Goal: Task Accomplishment & Management: Manage account settings

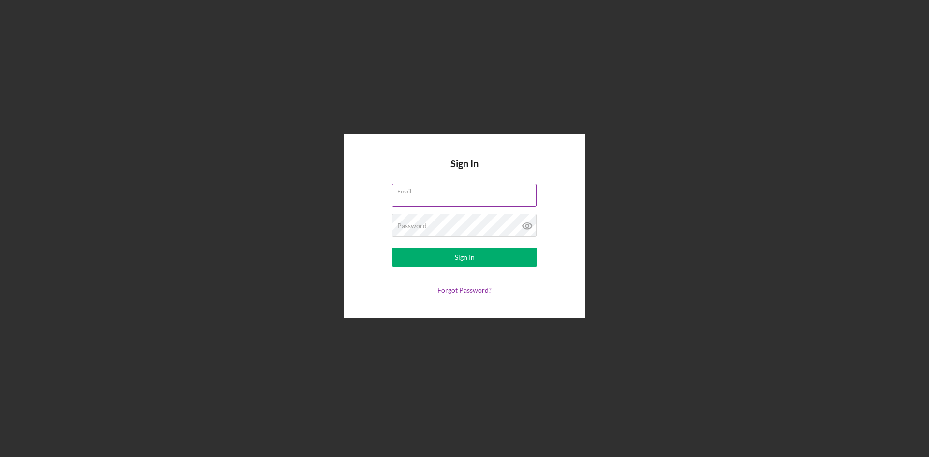
click at [408, 196] on input "Email" at bounding box center [464, 195] width 145 height 23
type input "[EMAIL_ADDRESS][DOMAIN_NAME]"
click at [392, 248] on button "Sign In" at bounding box center [464, 257] width 145 height 19
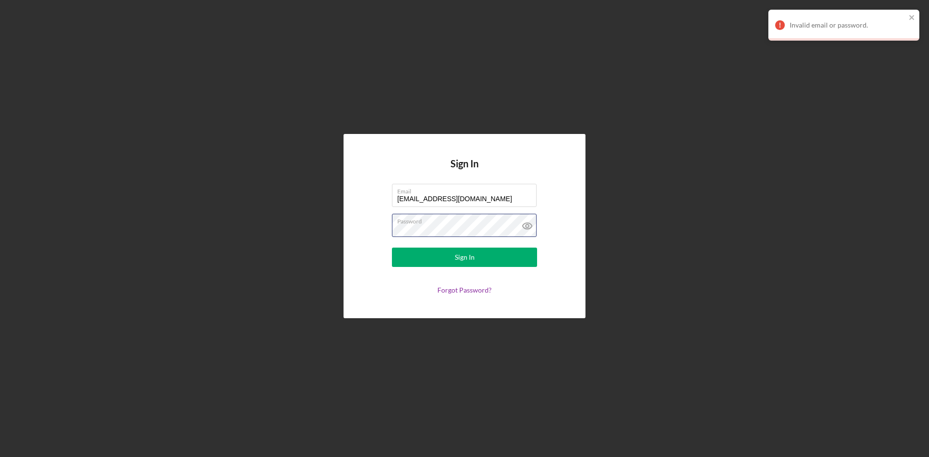
click at [392, 248] on button "Sign In" at bounding box center [464, 257] width 145 height 19
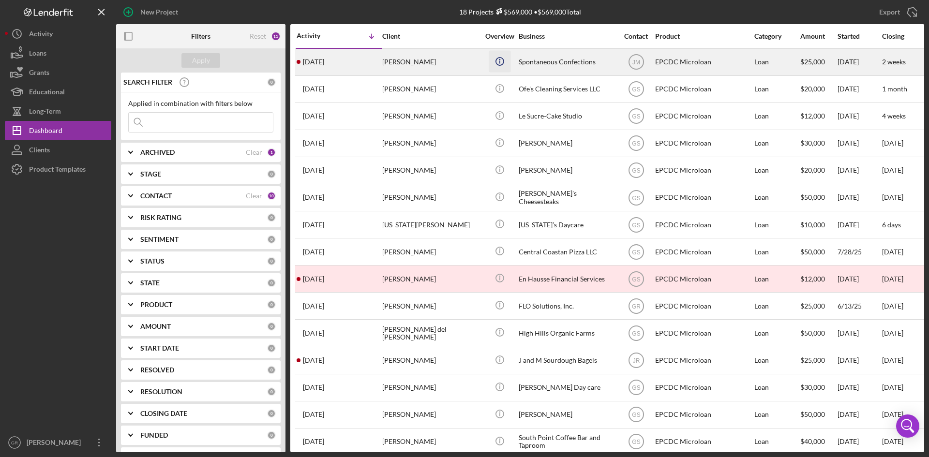
click at [492, 65] on icon "Icon/Info" at bounding box center [499, 61] width 22 height 22
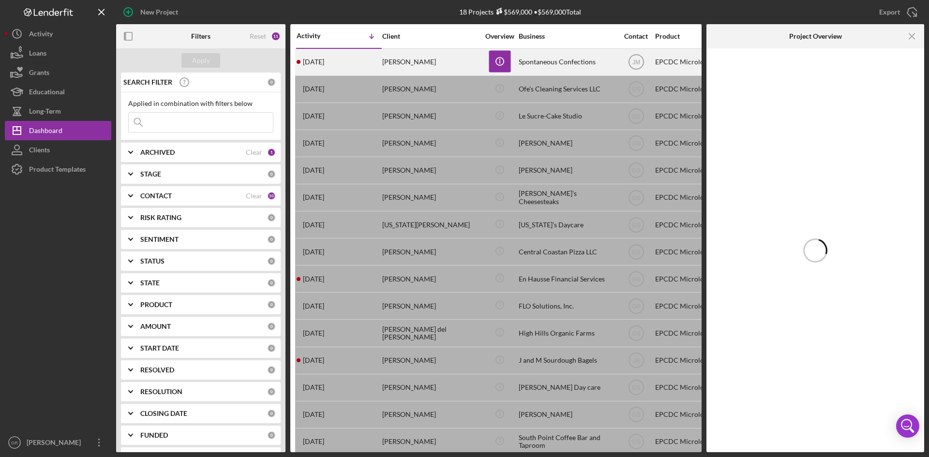
click at [474, 65] on div "[PERSON_NAME]" at bounding box center [430, 62] width 97 height 26
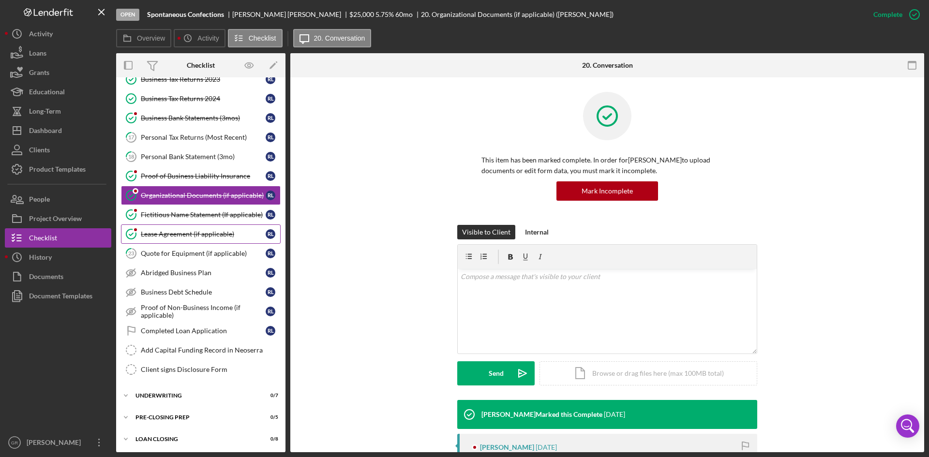
scroll to position [177, 0]
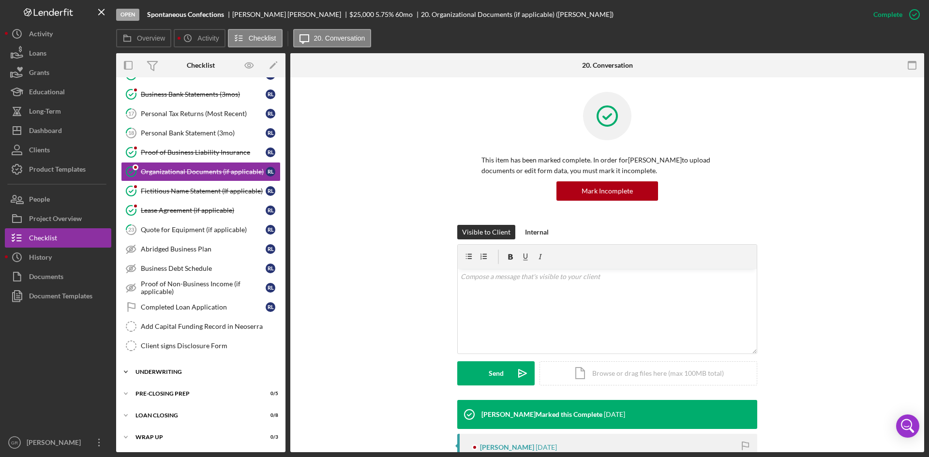
click at [207, 374] on div "Underwriting" at bounding box center [204, 372] width 138 height 6
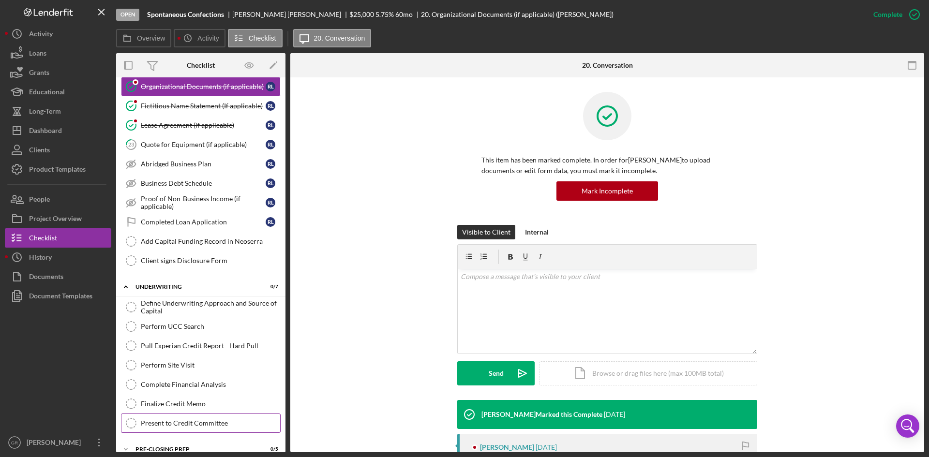
scroll to position [318, 0]
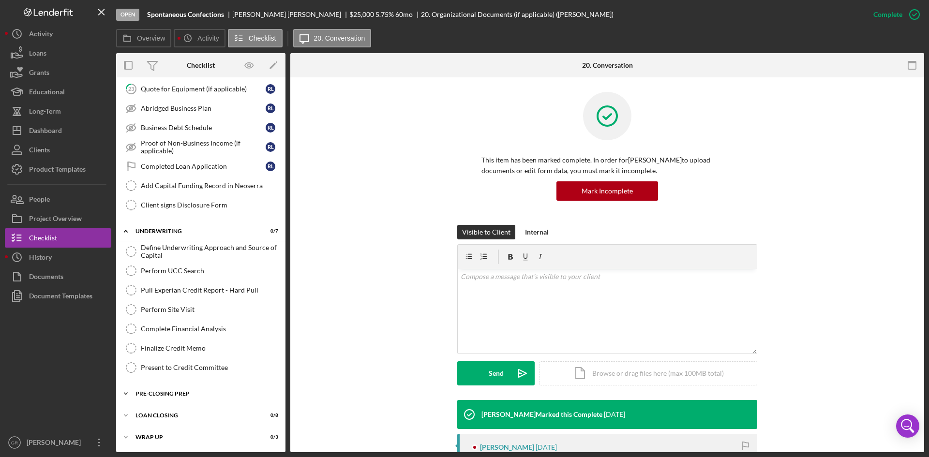
click at [204, 389] on div "Icon/Expander Pre-Closing Prep 0 / 5" at bounding box center [200, 393] width 169 height 19
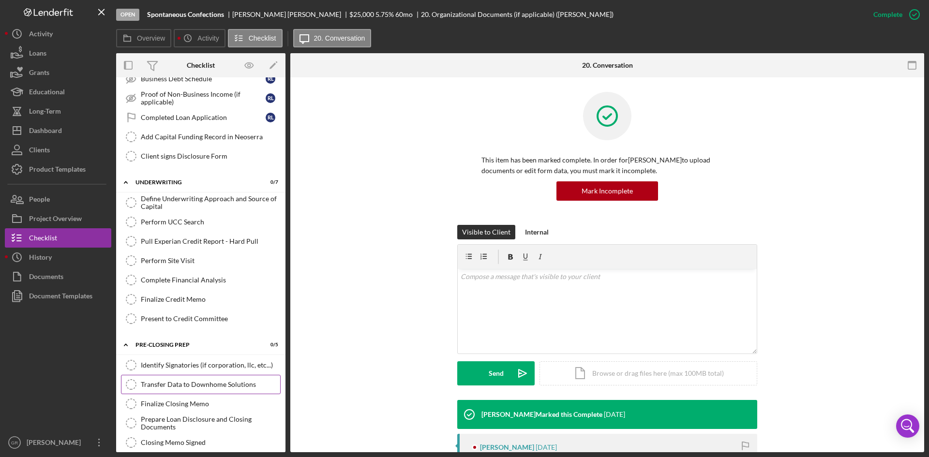
scroll to position [420, 0]
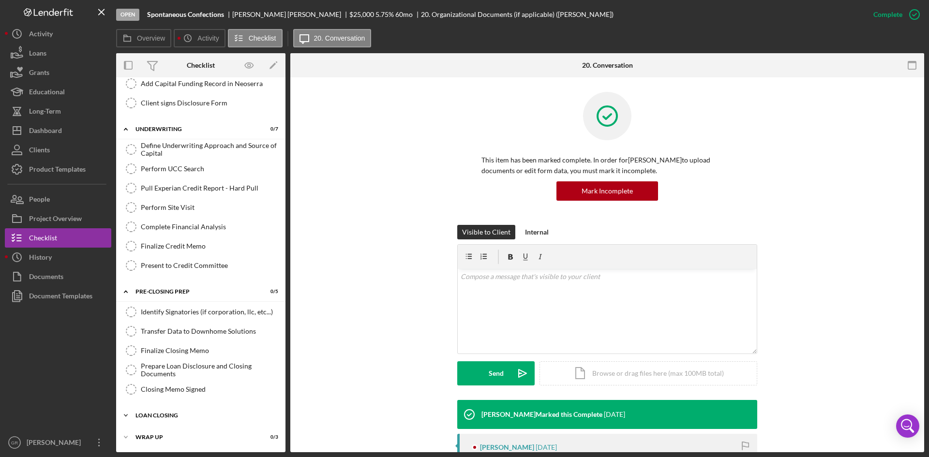
click at [197, 415] on div "Loan Closing" at bounding box center [204, 416] width 138 height 6
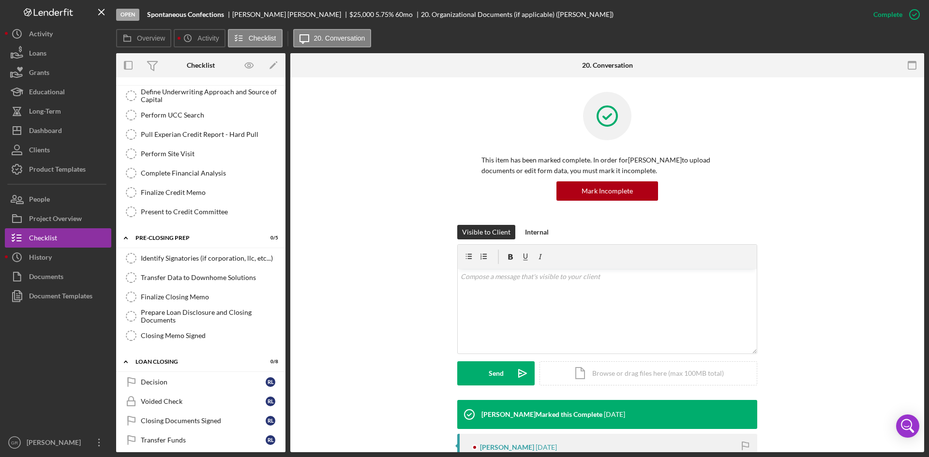
scroll to position [580, 0]
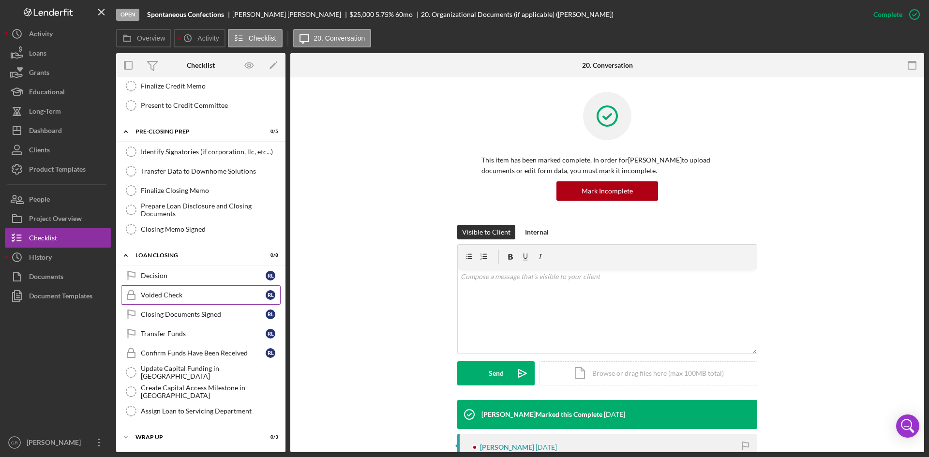
click at [214, 302] on link "Voided Check Voided Check [PERSON_NAME]" at bounding box center [201, 294] width 160 height 19
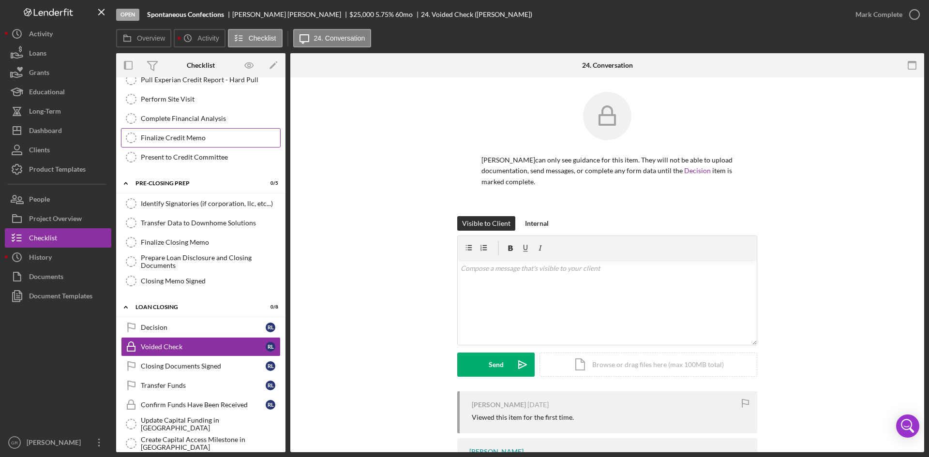
scroll to position [386, 0]
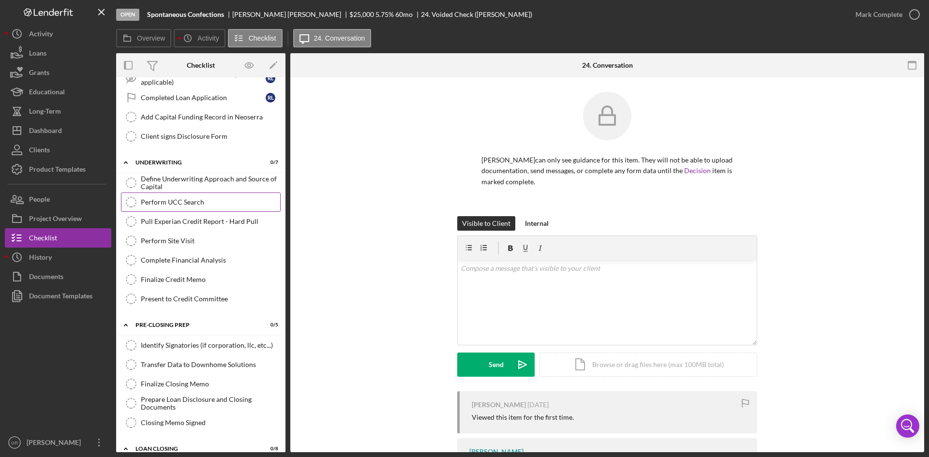
click at [215, 206] on div "Perform UCC Search" at bounding box center [210, 202] width 139 height 8
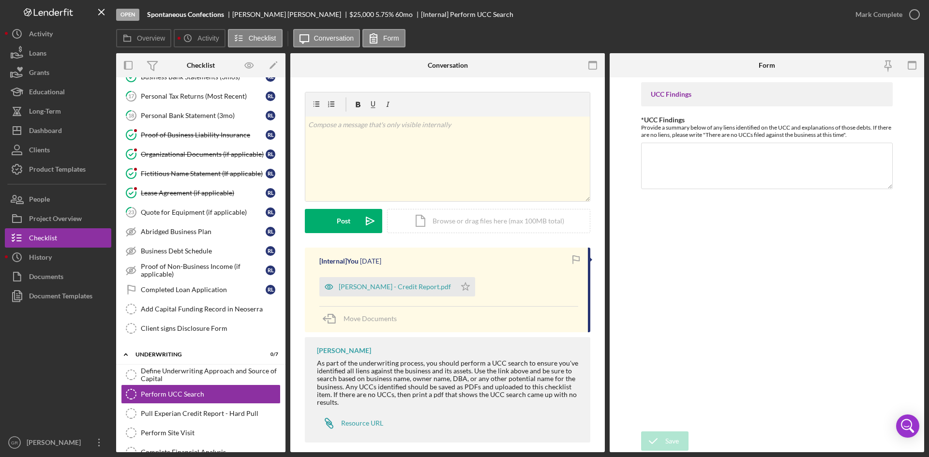
scroll to position [193, 0]
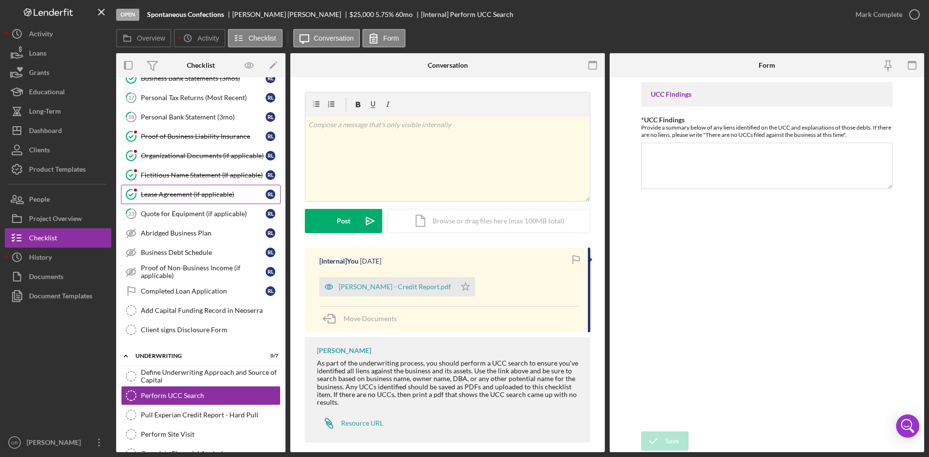
click at [208, 202] on link "Lease Agreement (if applicable) Lease Agreement (if applicable) [PERSON_NAME]" at bounding box center [201, 194] width 160 height 19
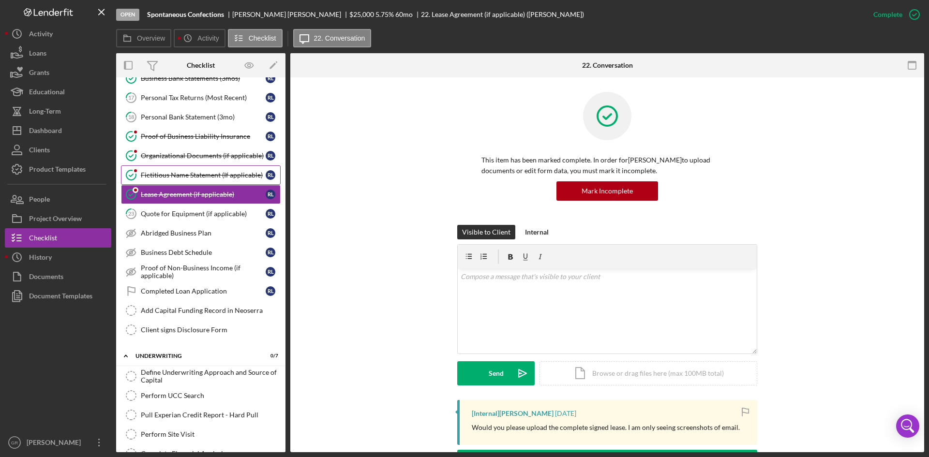
click at [189, 176] on div "Fictitious Name Statement (If applicable)" at bounding box center [203, 175] width 125 height 8
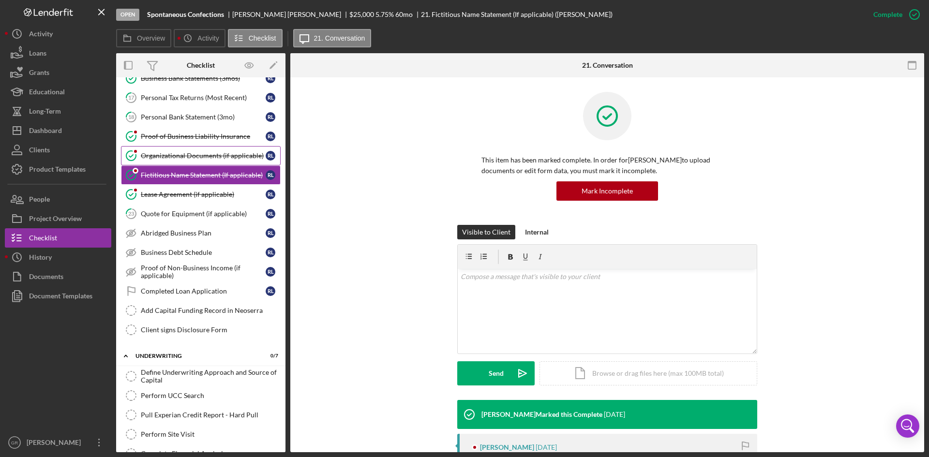
click at [200, 161] on link "Organizational Documents (if applicable) Organizational Documents (if applicabl…" at bounding box center [201, 155] width 160 height 19
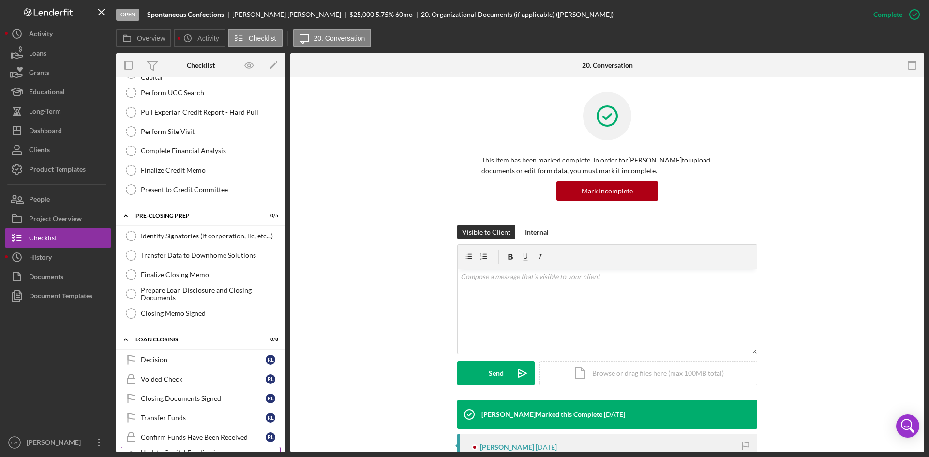
scroll to position [580, 0]
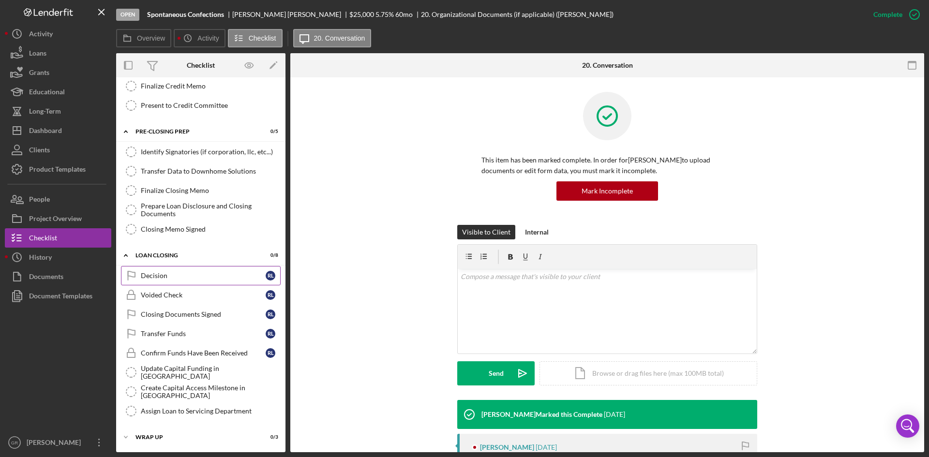
click at [180, 283] on link "Decision Decision [PERSON_NAME]" at bounding box center [201, 275] width 160 height 19
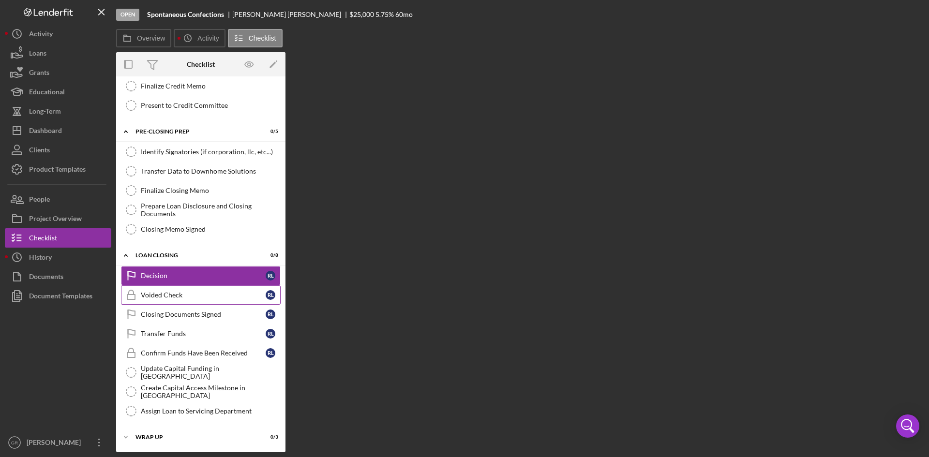
scroll to position [580, 0]
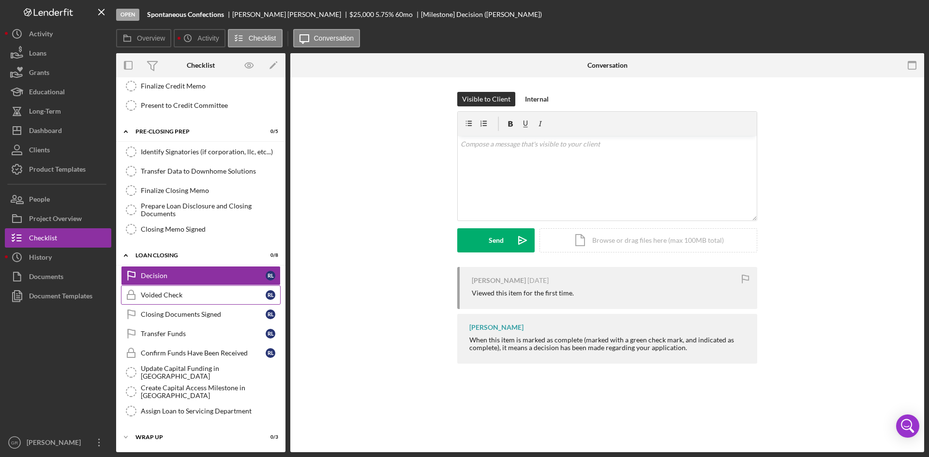
click at [182, 291] on div "Voided Check" at bounding box center [203, 295] width 125 height 8
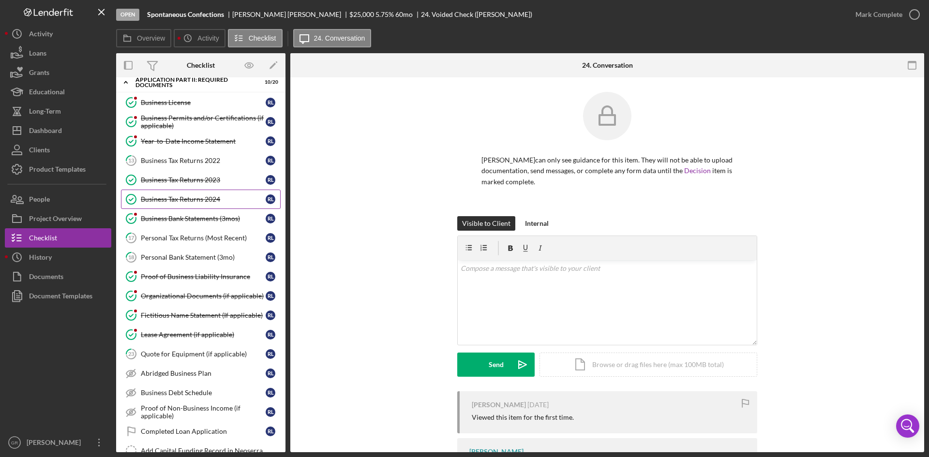
scroll to position [48, 0]
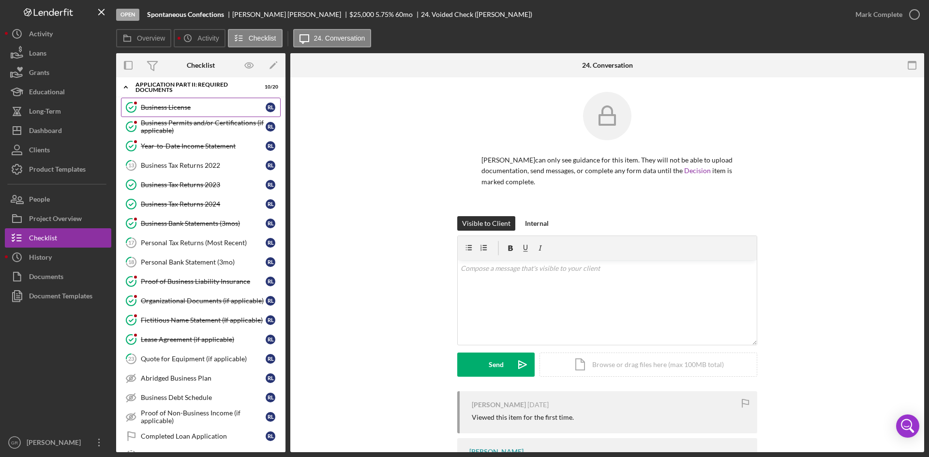
click at [181, 113] on link "Business License Business License [PERSON_NAME]" at bounding box center [201, 107] width 160 height 19
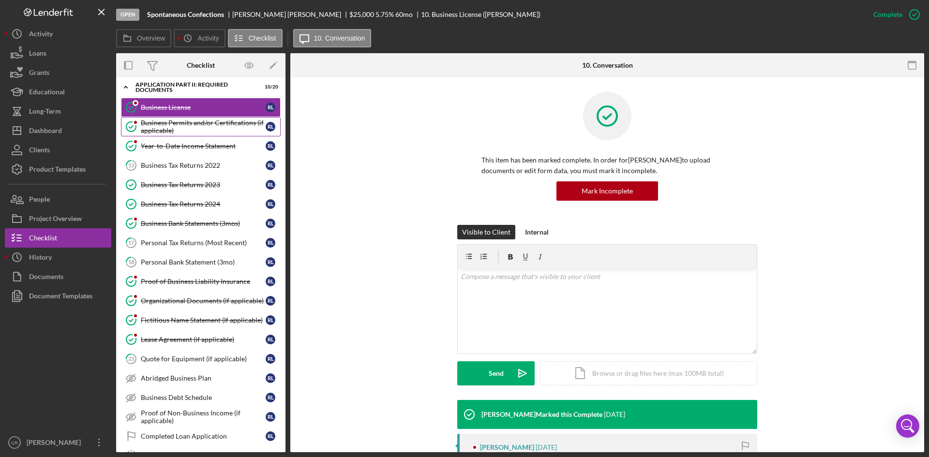
click at [191, 128] on div "Business Permits and/or Certifications (if applicable)" at bounding box center [203, 126] width 125 height 15
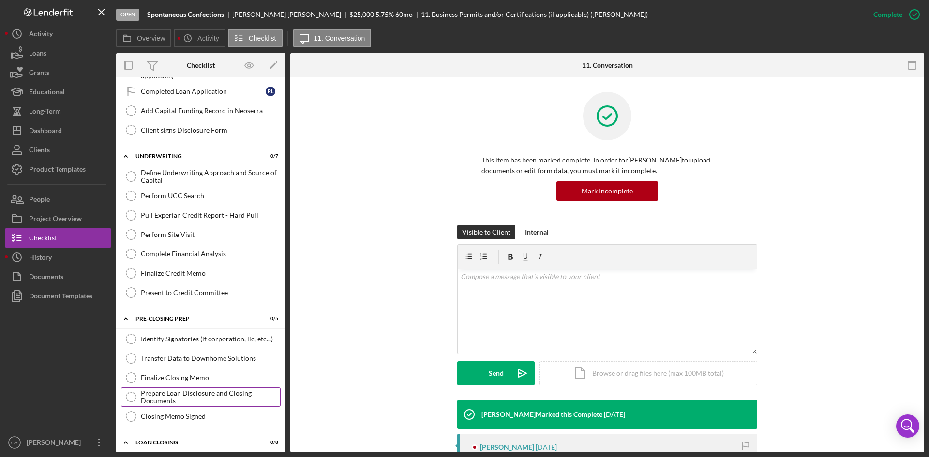
scroll to position [580, 0]
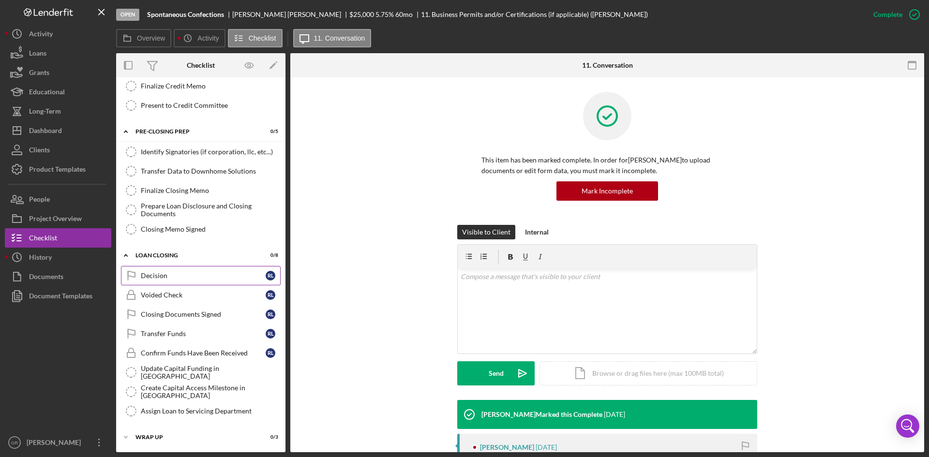
click at [192, 284] on link "Decision Decision [PERSON_NAME]" at bounding box center [201, 275] width 160 height 19
click at [183, 300] on link "Voided Check Voided Check [PERSON_NAME]" at bounding box center [201, 294] width 160 height 19
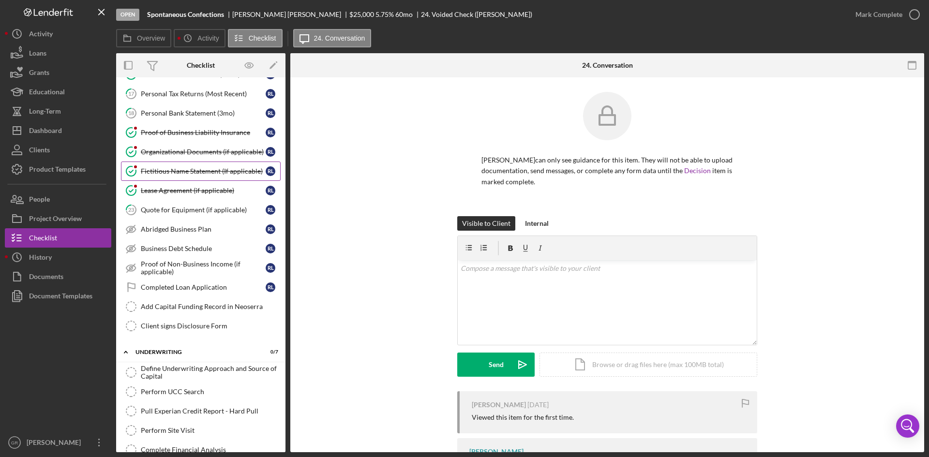
scroll to position [193, 0]
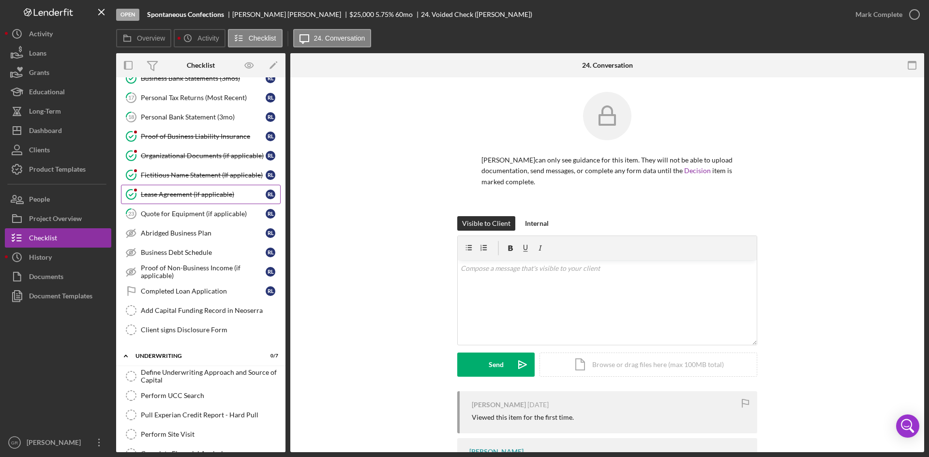
click at [181, 192] on div "Lease Agreement (if applicable)" at bounding box center [203, 195] width 125 height 8
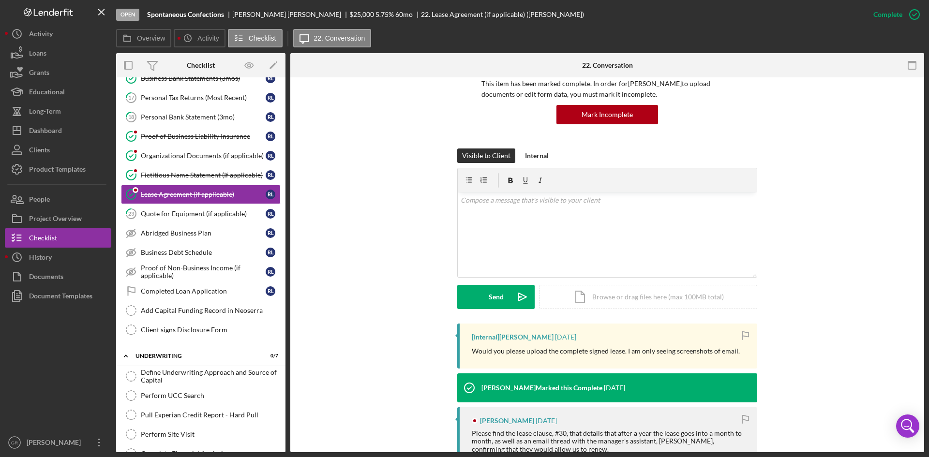
scroll to position [193, 0]
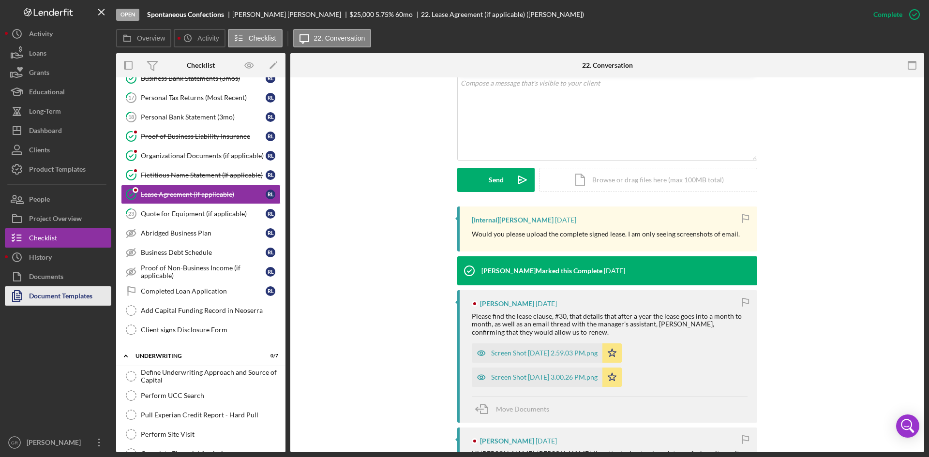
click at [81, 297] on div "Document Templates" at bounding box center [60, 297] width 63 height 22
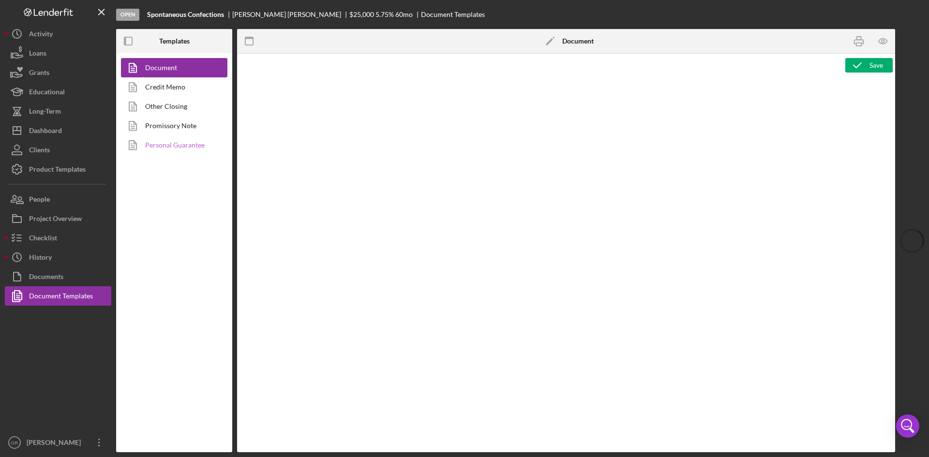
type textarea "<pre style="text-align: right"><span style="font-size: 10pt">OFFICE </span><str…"
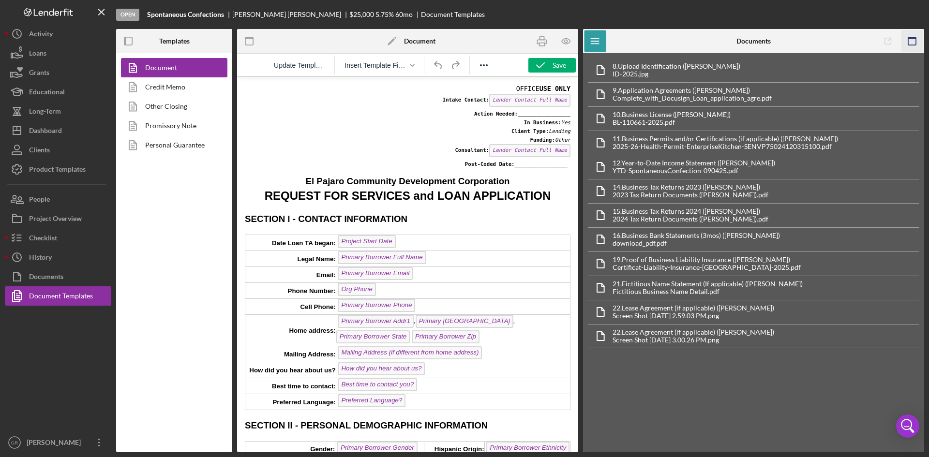
click at [912, 42] on icon "button" at bounding box center [912, 41] width 22 height 22
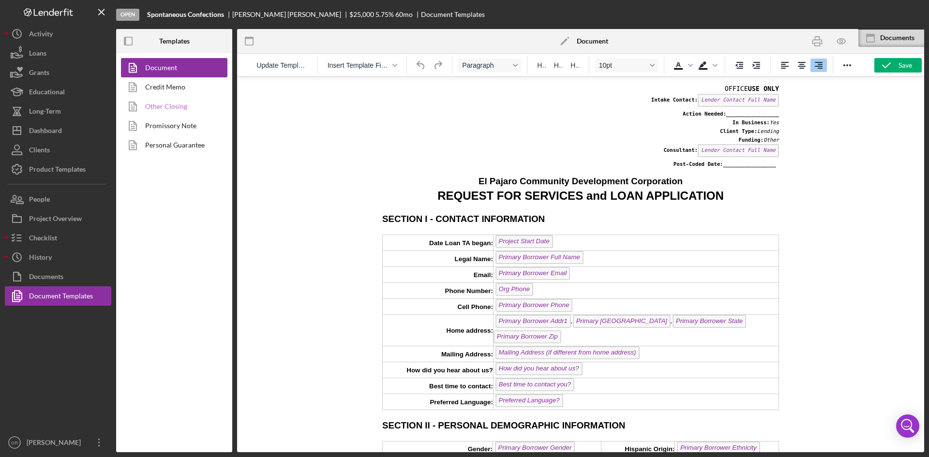
click at [192, 102] on link "Other Closing" at bounding box center [172, 106] width 102 height 19
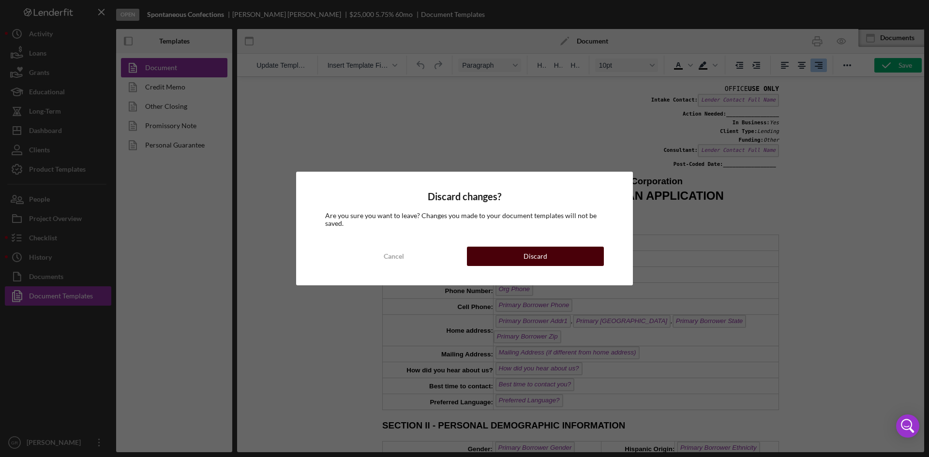
click at [588, 259] on button "Discard" at bounding box center [535, 256] width 137 height 19
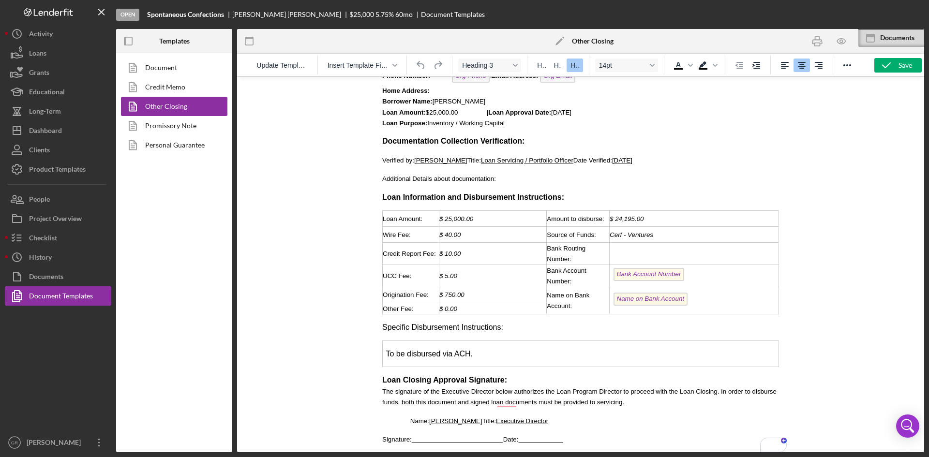
scroll to position [77, 0]
click at [662, 251] on div "To enrich screen reader interactions, please activate Accessibility in Grammarl…" at bounding box center [693, 253] width 169 height 11
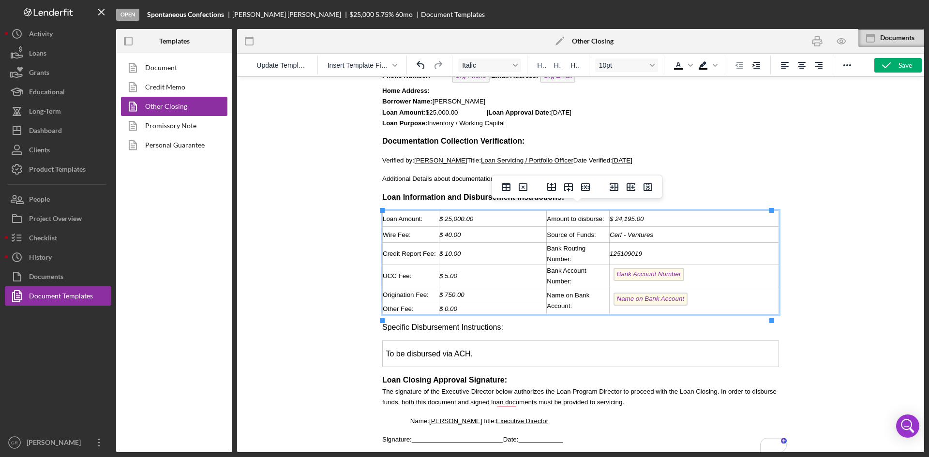
click at [693, 270] on div "Bank Account Number" at bounding box center [693, 275] width 169 height 15
click at [691, 308] on td "Name on Bank Account ﻿" at bounding box center [693, 300] width 169 height 27
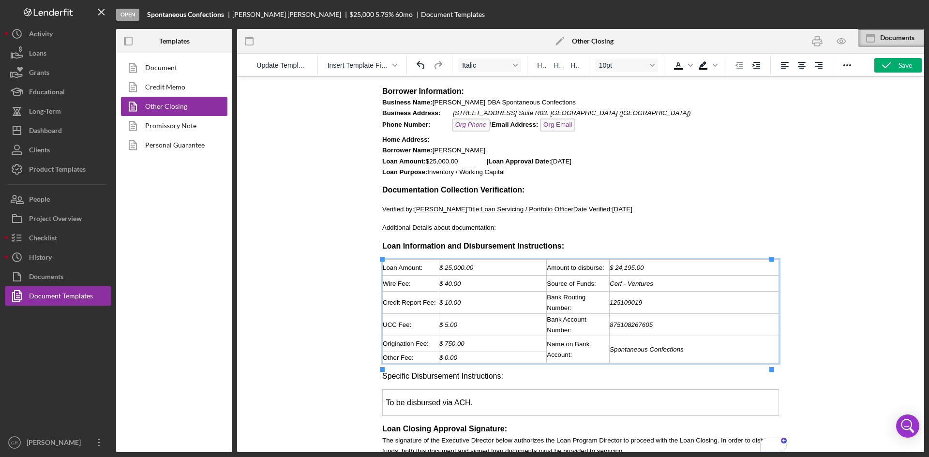
scroll to position [0, 0]
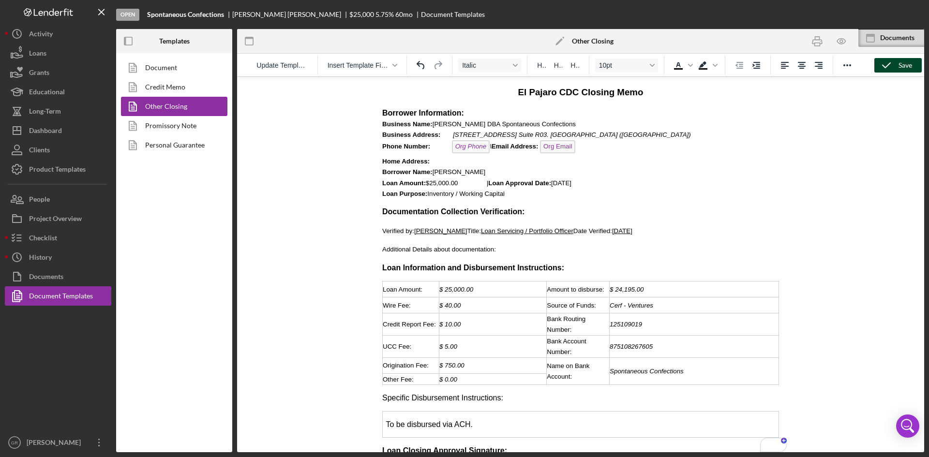
click at [883, 66] on icon "button" at bounding box center [886, 65] width 24 height 24
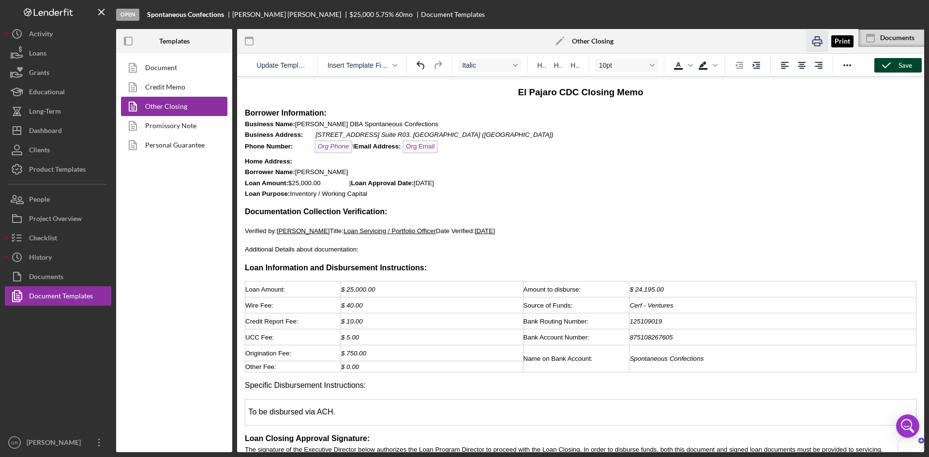
drag, startPoint x: 816, startPoint y: 40, endPoint x: 450, endPoint y: 307, distance: 452.8
click at [816, 40] on icon "button" at bounding box center [817, 42] width 10 height 4
click at [71, 273] on button "Documents" at bounding box center [58, 276] width 106 height 19
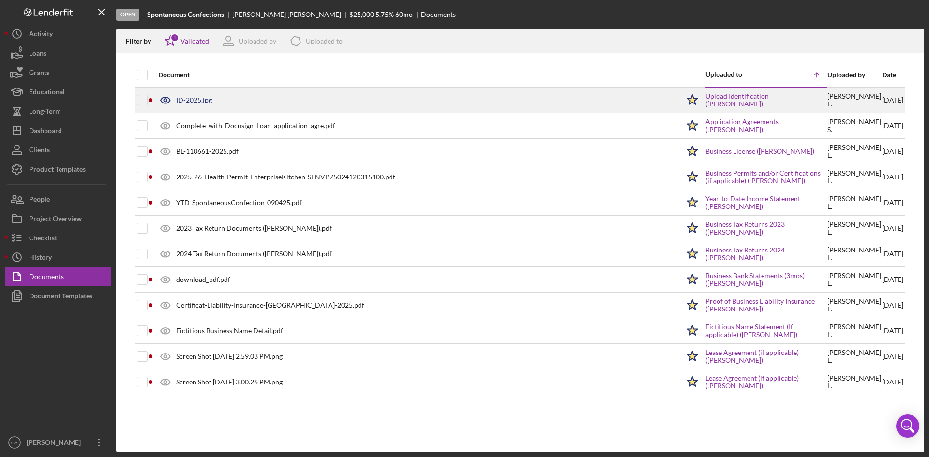
click at [207, 101] on div "ID-2025.jpg" at bounding box center [194, 100] width 36 height 8
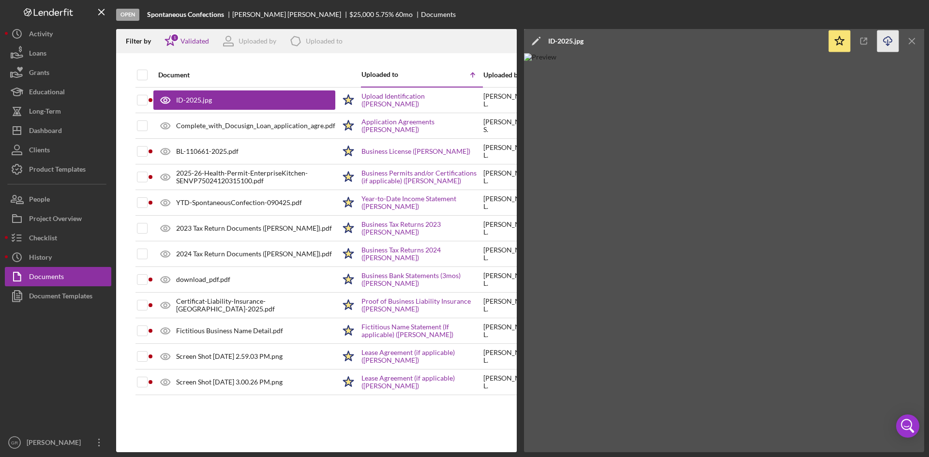
click at [880, 42] on icon "Icon/Download" at bounding box center [888, 41] width 22 height 22
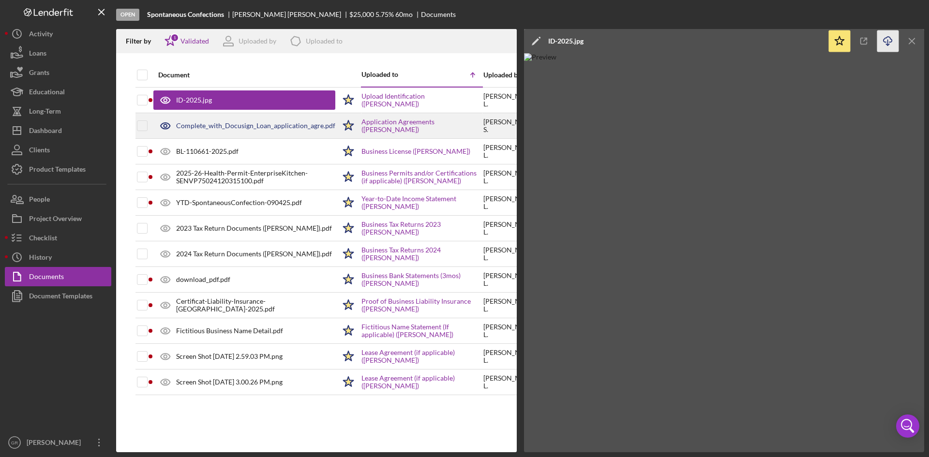
click at [207, 128] on div "Complete_with_Docusign_Loan_application_agre.pdf" at bounding box center [255, 126] width 159 height 8
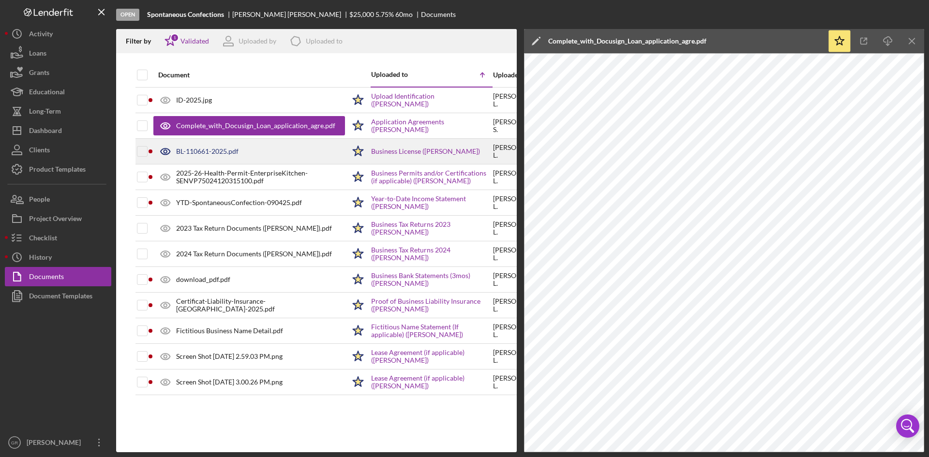
click at [209, 146] on div "BL-110661-2025.pdf" at bounding box center [249, 151] width 192 height 24
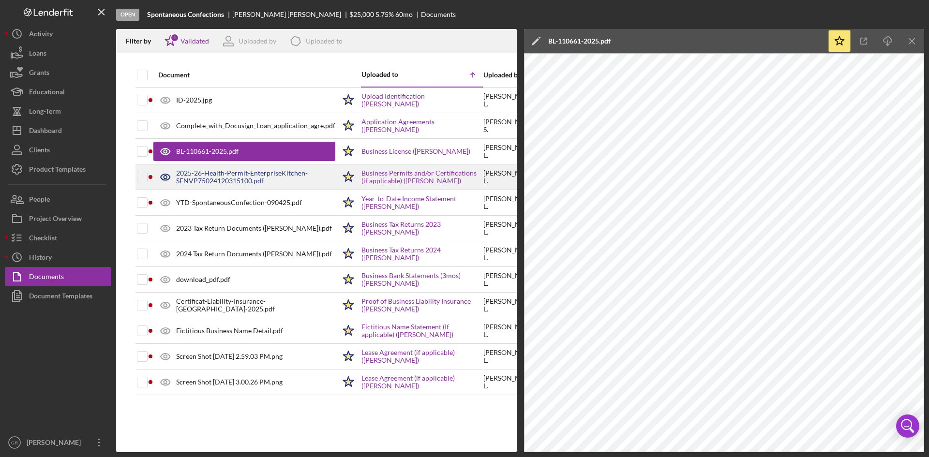
click at [214, 181] on div "2025-26-Health-Permit-EnterpriseKitchen-SENVP75024120315100.pdf" at bounding box center [255, 176] width 159 height 15
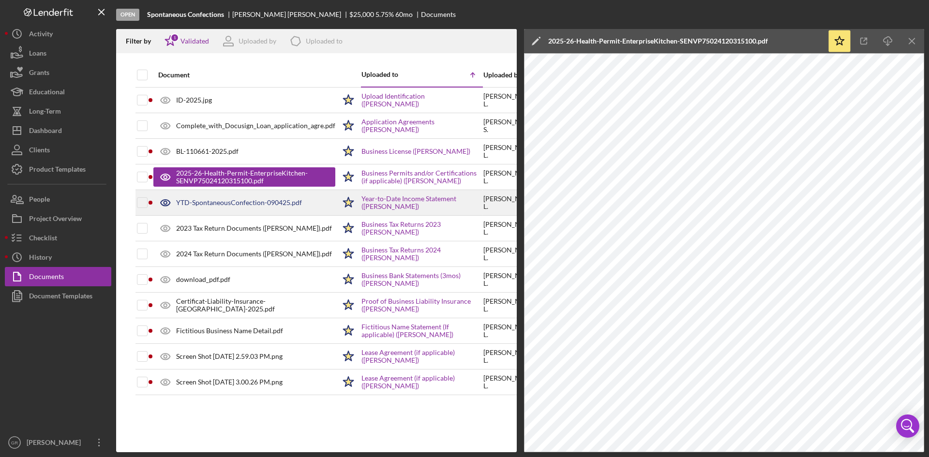
click at [270, 199] on div "YTD-SpontaneousConfection-090425.pdf" at bounding box center [239, 203] width 126 height 8
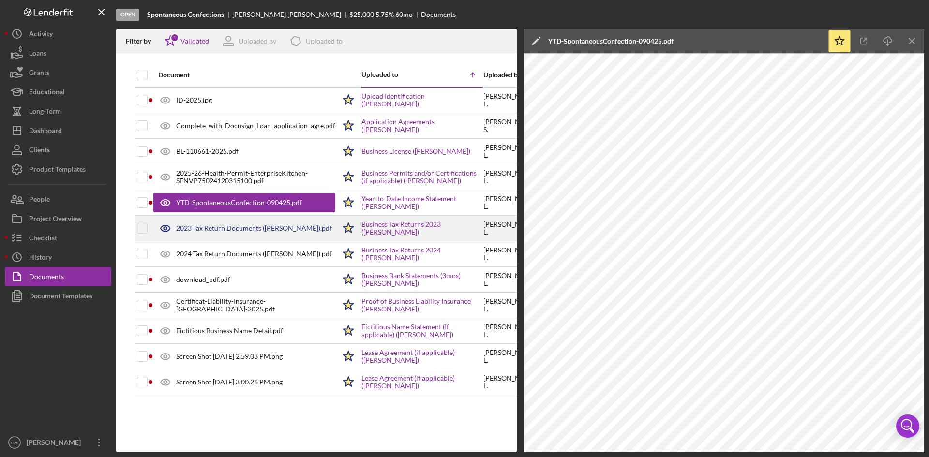
click at [253, 228] on div "2023 Tax Return Documents ([PERSON_NAME]).pdf" at bounding box center [254, 228] width 156 height 8
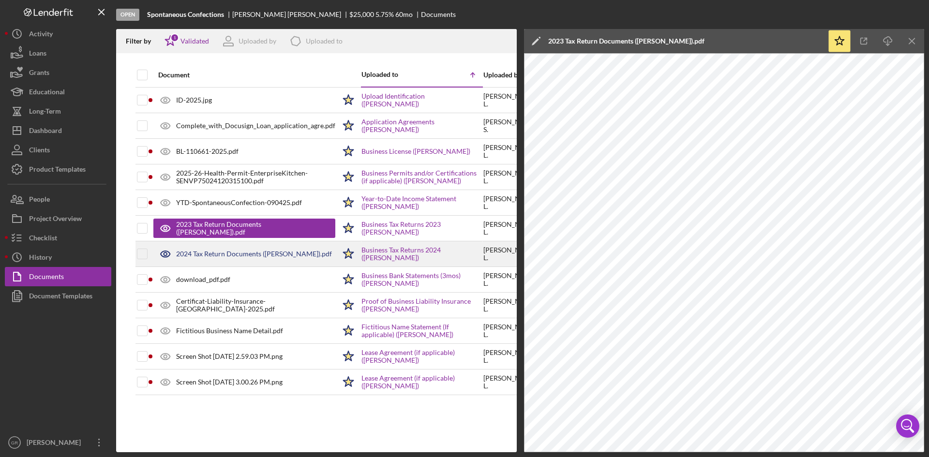
click at [258, 256] on div "2024 Tax Return Documents ([PERSON_NAME]).pdf" at bounding box center [254, 254] width 156 height 8
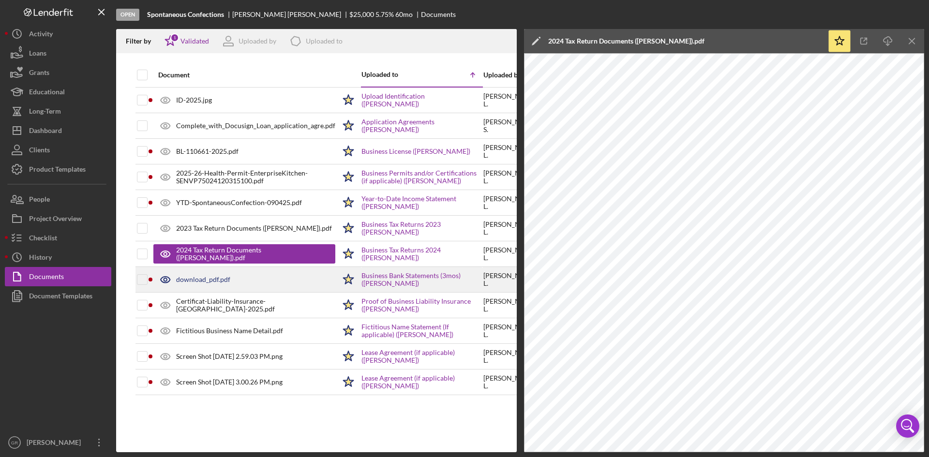
click at [249, 276] on div "download_pdf.pdf" at bounding box center [244, 279] width 182 height 24
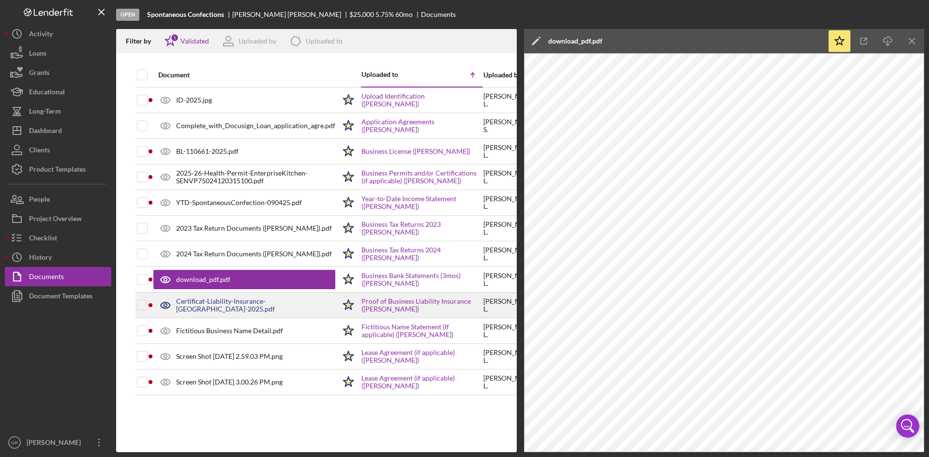
click at [219, 300] on div "Certificat-Liability-Insurance-[GEOGRAPHIC_DATA]-2025.pdf" at bounding box center [244, 305] width 182 height 24
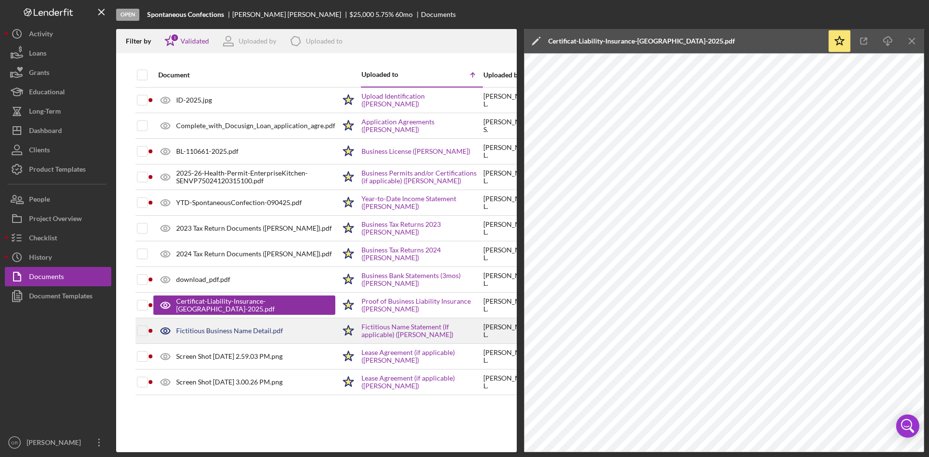
click at [268, 328] on div "Fictitious Business Name Detail.pdf" at bounding box center [229, 331] width 107 height 8
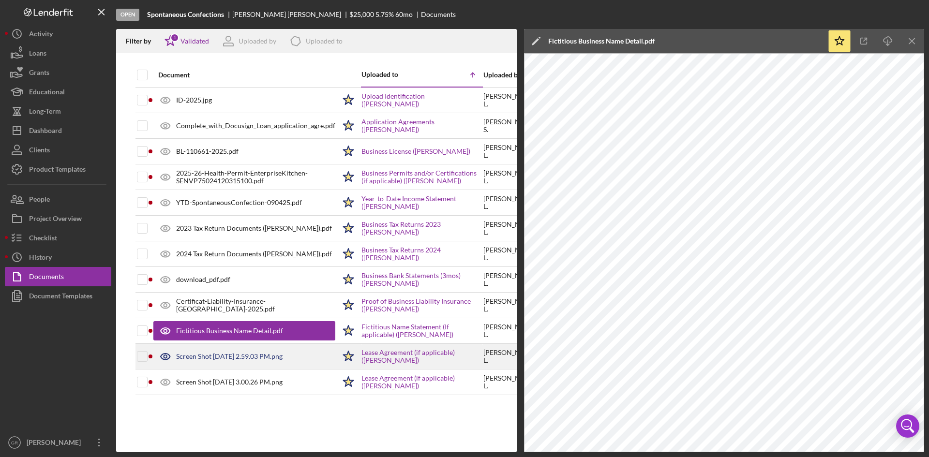
click at [255, 366] on div "Screen Shot [DATE] 2.59.03 PM.png" at bounding box center [244, 356] width 182 height 24
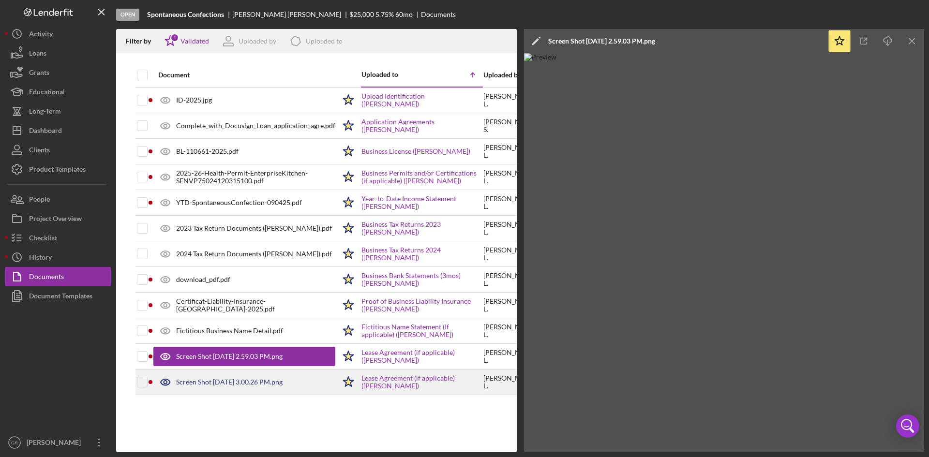
click at [253, 383] on div "Screen Shot [DATE] 3.00.26 PM.png" at bounding box center [229, 382] width 106 height 8
